Goal: Find contact information: Obtain details needed to contact an individual or organization

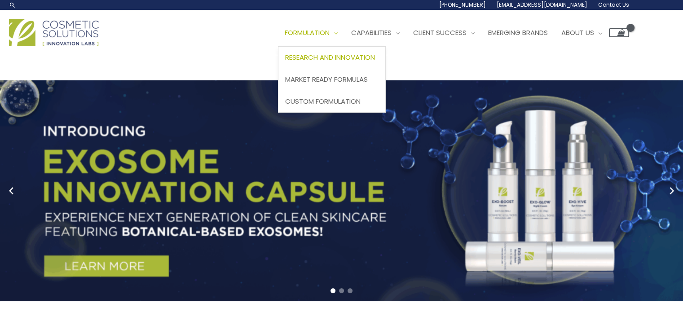
click at [361, 60] on span "Research and Innovation" at bounding box center [330, 57] width 90 height 9
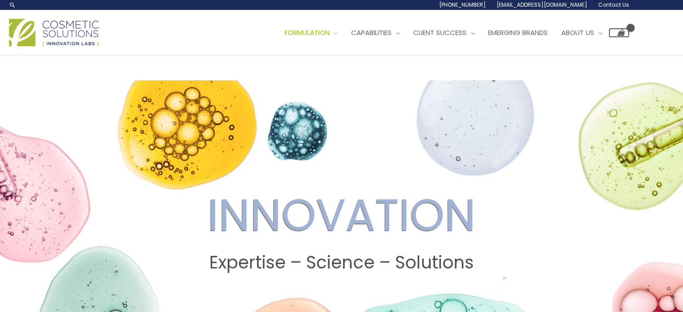
drag, startPoint x: 687, startPoint y: 16, endPoint x: 673, endPoint y: -15, distance: 33.6
click at [548, 29] on span "Emerging Brands" at bounding box center [518, 32] width 60 height 9
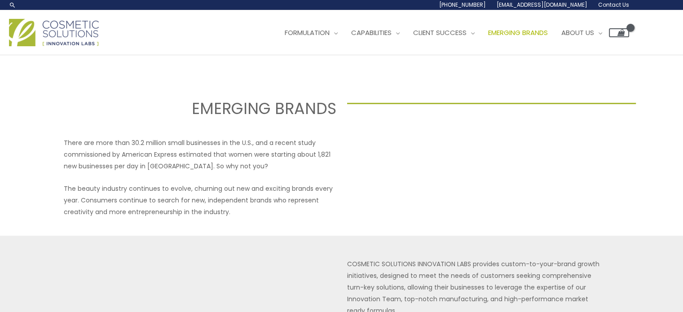
drag, startPoint x: 0, startPoint y: 0, endPoint x: 686, endPoint y: -54, distance: 688.4
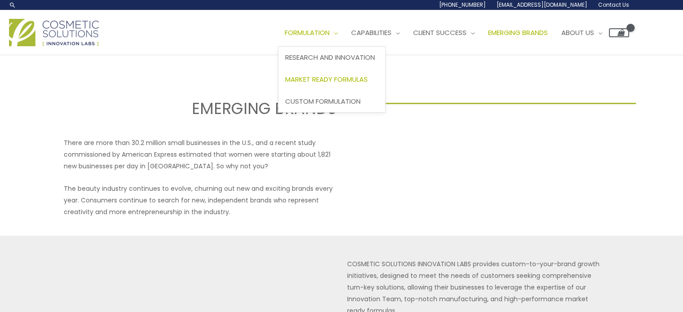
click at [357, 75] on span "Market Ready Formulas" at bounding box center [326, 79] width 83 height 9
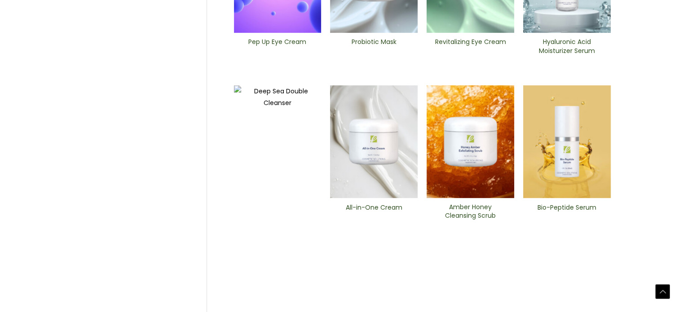
scroll to position [393, 0]
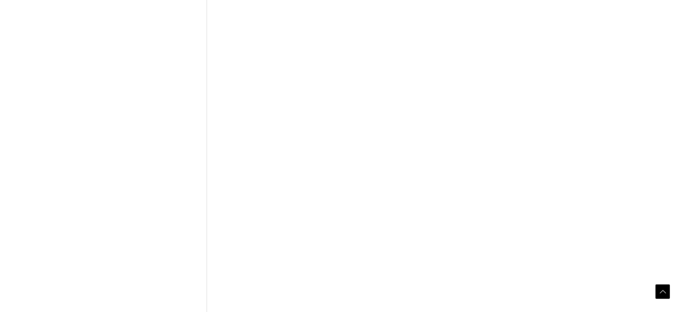
scroll to position [382, 0]
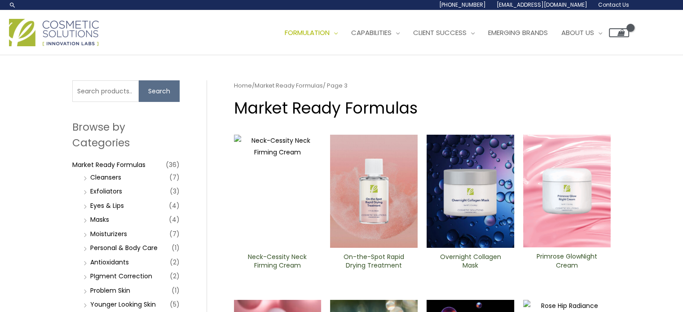
drag, startPoint x: 689, startPoint y: 80, endPoint x: 689, endPoint y: -50, distance: 130.7
click at [47, 26] on img at bounding box center [54, 32] width 90 height 27
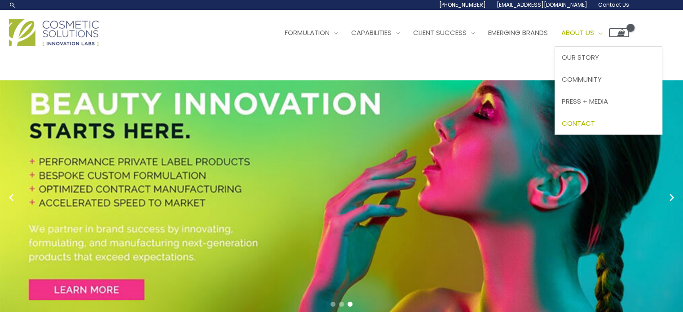
click at [595, 119] on span "Contact" at bounding box center [578, 123] width 33 height 9
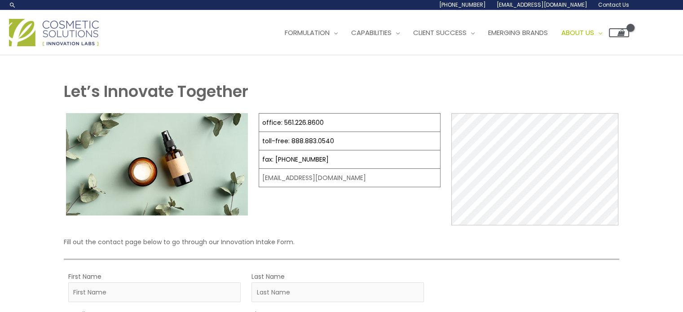
drag, startPoint x: 451, startPoint y: 205, endPoint x: 470, endPoint y: 77, distance: 129.4
